Goal: Information Seeking & Learning: Check status

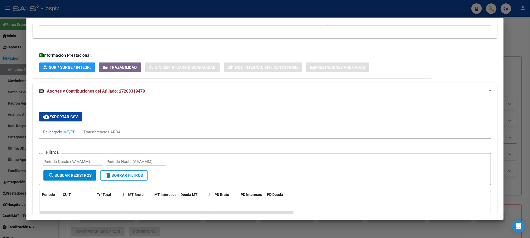
scroll to position [362, 0]
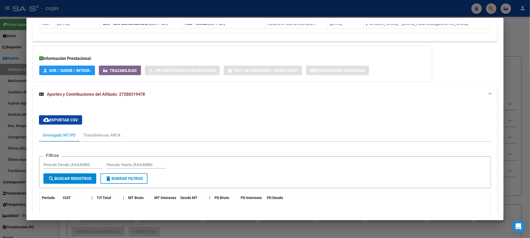
click at [189, 4] on div at bounding box center [265, 119] width 530 height 238
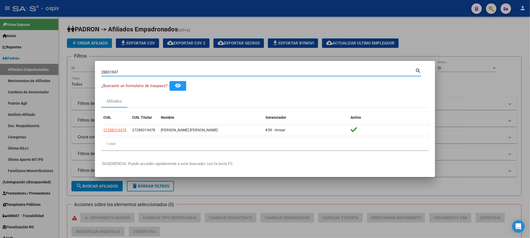
drag, startPoint x: 122, startPoint y: 73, endPoint x: 35, endPoint y: 71, distance: 87.7
click at [35, 71] on div "28831947 Buscar (apellido, dni, cuil, nro traspaso, cuit, obra social) search ¿…" at bounding box center [265, 119] width 530 height 238
type input "[PERSON_NAME]"
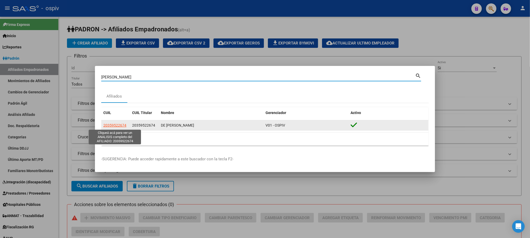
click at [114, 123] on span "20359522674" at bounding box center [114, 125] width 23 height 4
type textarea "20359522674"
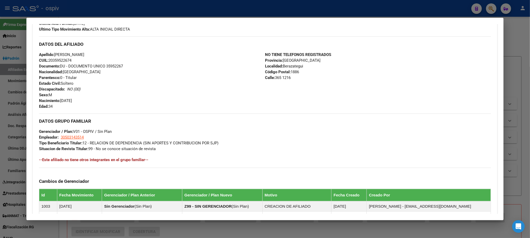
scroll to position [79, 0]
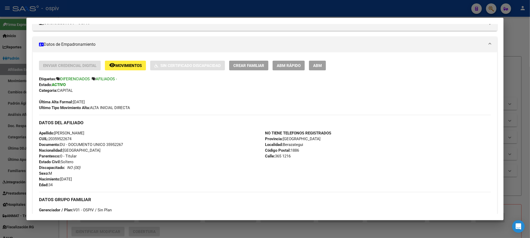
click at [111, 143] on span "Documento: DU - DOCUMENTO UNICO 35952267" at bounding box center [81, 144] width 84 height 5
copy span "35952267"
click at [118, 11] on div at bounding box center [265, 119] width 530 height 238
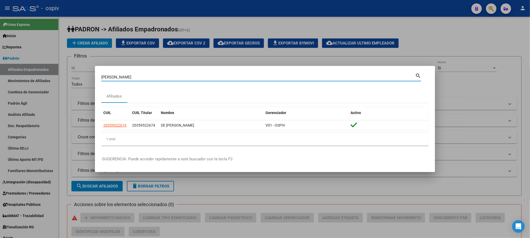
drag, startPoint x: 120, startPoint y: 79, endPoint x: 71, endPoint y: 69, distance: 49.1
click at [71, 69] on div "[PERSON_NAME] (apellido, dni, cuil, nro traspaso, cuit, obra social) search Afi…" at bounding box center [265, 119] width 530 height 238
paste input "20035195"
type input "20035195"
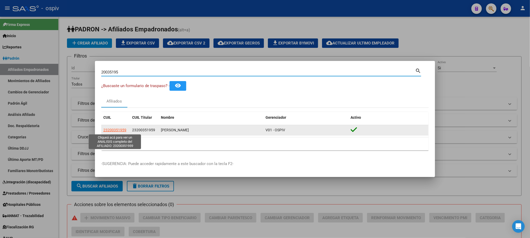
click at [115, 132] on span "23200351959" at bounding box center [114, 130] width 23 height 4
type textarea "23200351959"
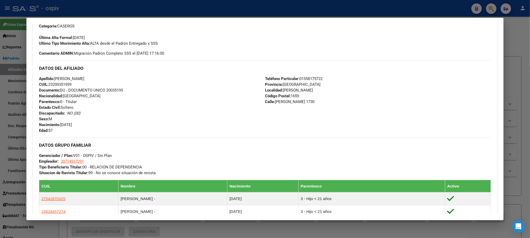
scroll to position [157, 0]
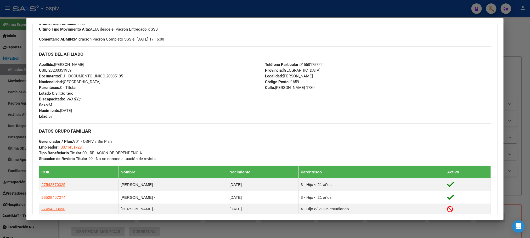
drag, startPoint x: 171, startPoint y: 4, endPoint x: 156, endPoint y: 25, distance: 25.5
click at [171, 4] on div at bounding box center [265, 119] width 530 height 238
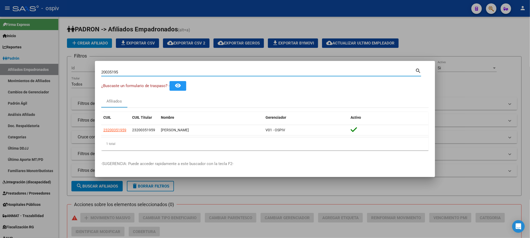
drag, startPoint x: 124, startPoint y: 73, endPoint x: 91, endPoint y: 75, distance: 33.0
click at [91, 75] on div "20035195 Buscar (apellido, dni, cuil, nro traspaso, cuit, obra social) search ¿…" at bounding box center [265, 119] width 530 height 238
paste input "18023528"
type input "18023528"
